Goal: Go to known website: Access a specific website the user already knows

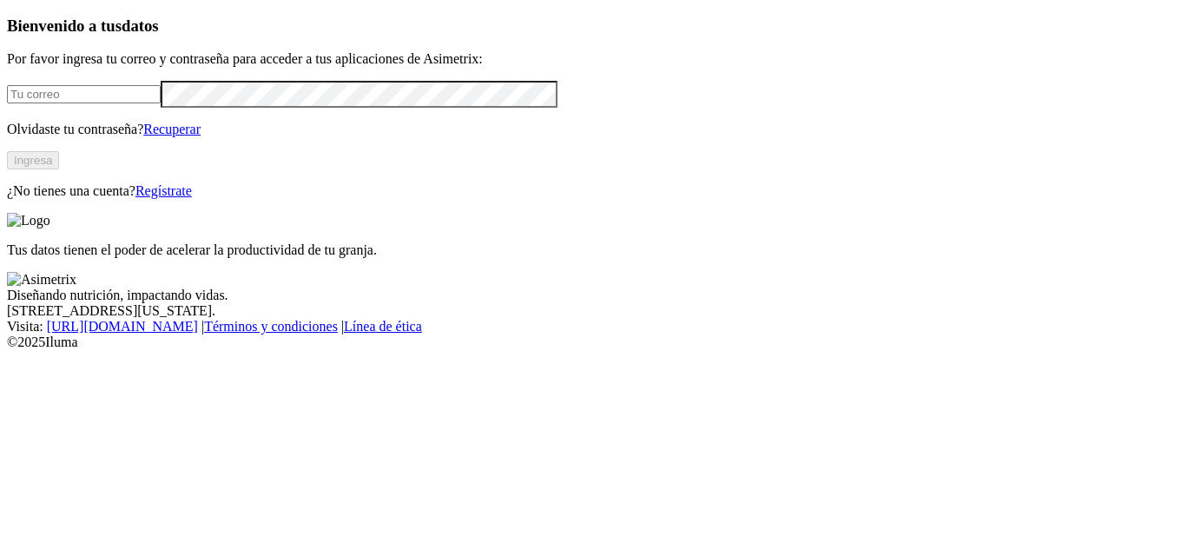
type input "[PERSON_NAME][EMAIL_ADDRESS][PERSON_NAME][DOMAIN_NAME]"
click at [59, 169] on button "Ingresa" at bounding box center [33, 160] width 52 height 18
